Goal: Use online tool/utility: Utilize a website feature to perform a specific function

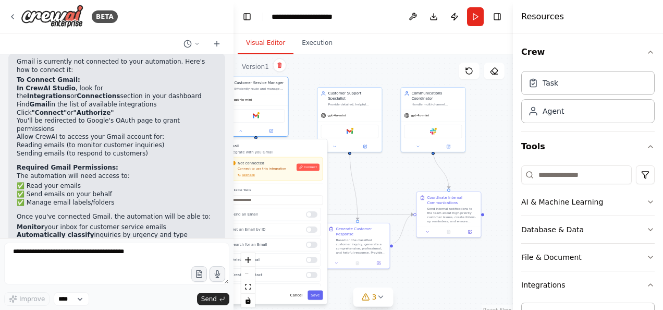
scroll to position [313, 0]
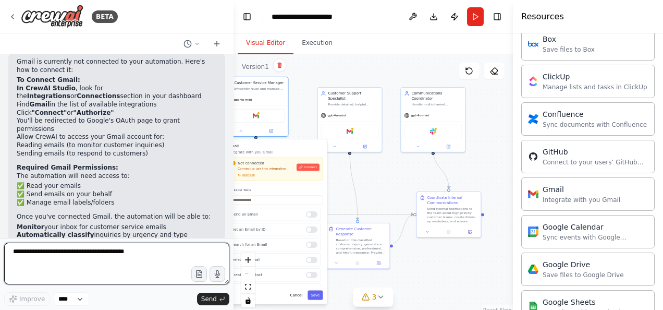
click at [155, 260] on textarea at bounding box center [116, 263] width 225 height 42
type textarea "**********"
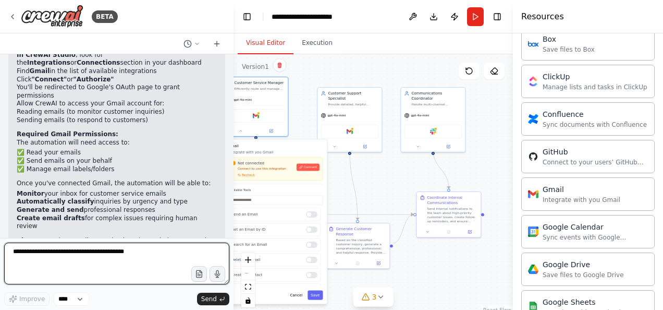
scroll to position [1358, 0]
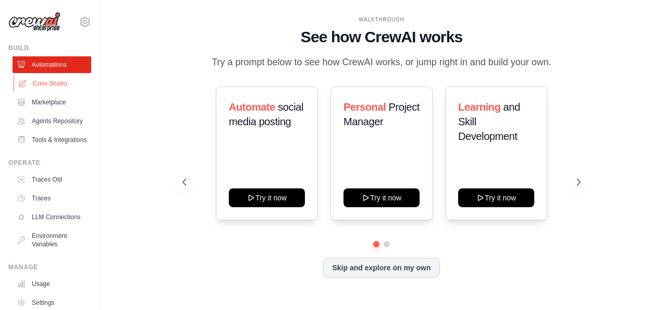
click at [58, 84] on link "Crew Studio" at bounding box center [53, 83] width 79 height 17
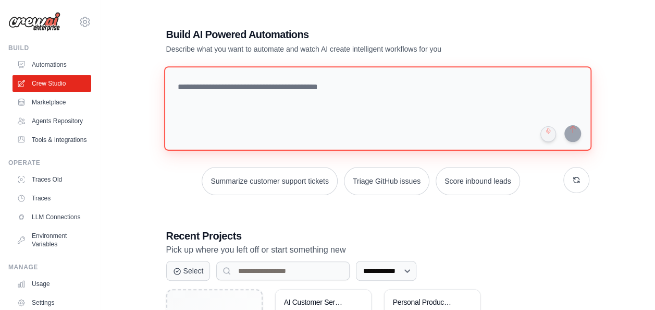
click at [285, 92] on textarea at bounding box center [377, 108] width 427 height 84
click at [283, 94] on textarea "**********" at bounding box center [377, 108] width 427 height 84
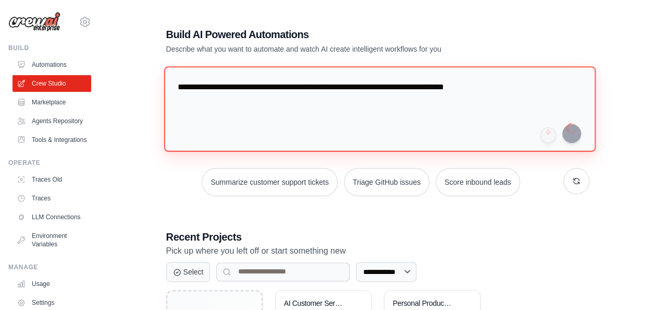
type textarea "**********"
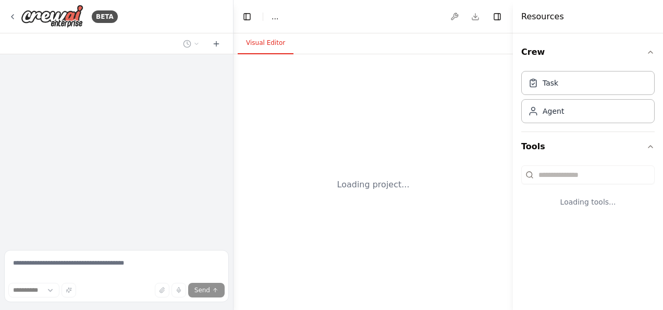
select select "****"
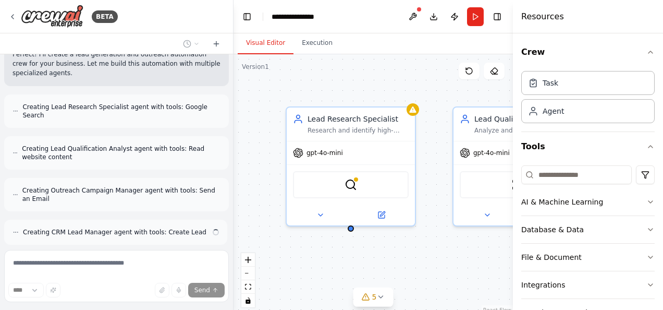
scroll to position [377, 0]
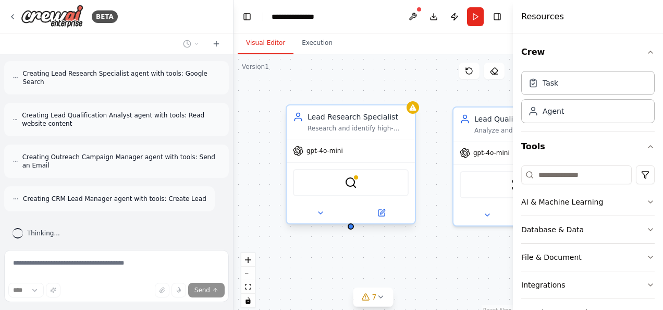
click at [388, 191] on div "SerplyWebSearchTool" at bounding box center [351, 182] width 116 height 27
click at [362, 192] on div "SerplyWebSearchTool" at bounding box center [351, 182] width 116 height 27
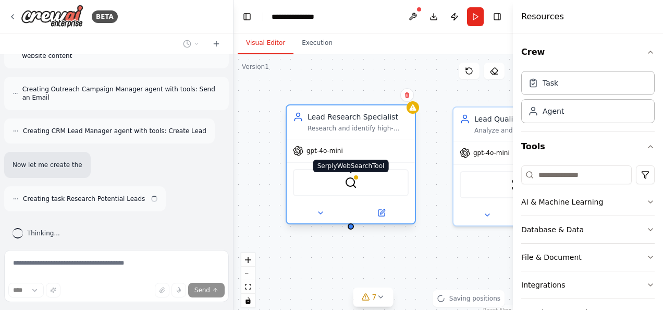
scroll to position [445, 0]
click at [349, 186] on img at bounding box center [350, 182] width 13 height 13
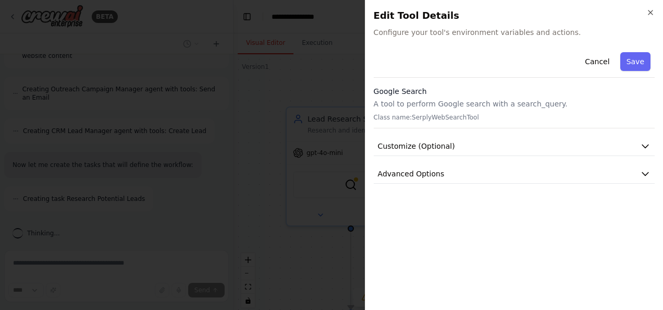
click at [441, 34] on span "Configure your tool's environment variables and actions." at bounding box center [514, 32] width 281 height 10
click at [409, 92] on h3 "Google Search" at bounding box center [514, 91] width 281 height 10
click at [410, 102] on p "A tool to perform Google search with a search_query." at bounding box center [514, 103] width 281 height 10
click at [429, 144] on span "Customize (Optional)" at bounding box center [416, 146] width 77 height 10
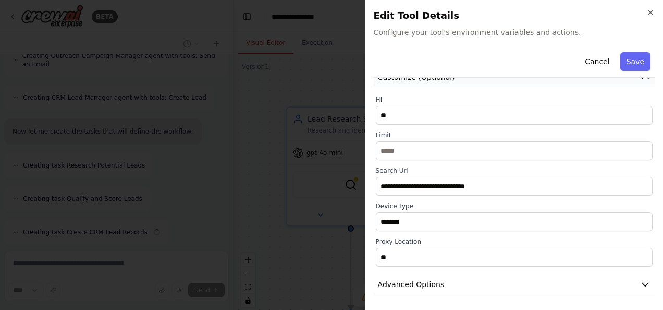
scroll to position [511, 0]
click at [443, 287] on button "Advanced Options" at bounding box center [514, 284] width 281 height 19
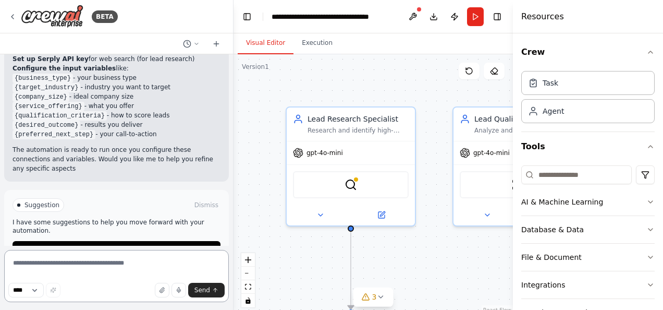
scroll to position [1069, 0]
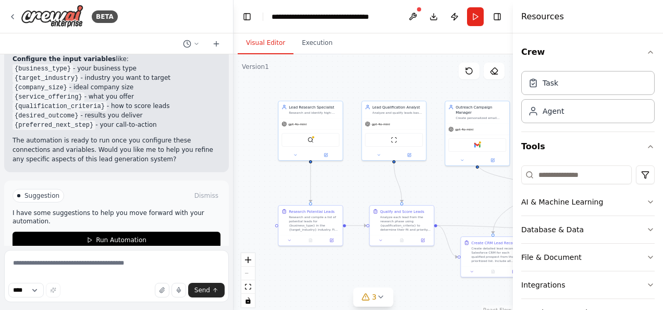
drag, startPoint x: 438, startPoint y: 155, endPoint x: 345, endPoint y: 76, distance: 121.6
click at [345, 76] on div ".deletable-edge-delete-btn { width: 20px; height: 20px; border: 0px solid #ffff…" at bounding box center [372, 184] width 279 height 261
click at [646, 50] on icon "button" at bounding box center [650, 52] width 8 height 8
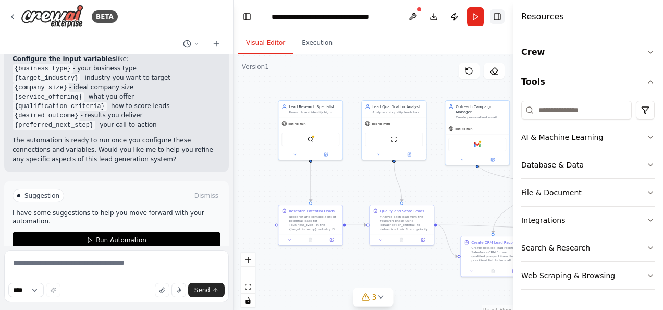
click at [499, 16] on button "Toggle Right Sidebar" at bounding box center [497, 16] width 15 height 15
